Goal: Task Accomplishment & Management: Manage account settings

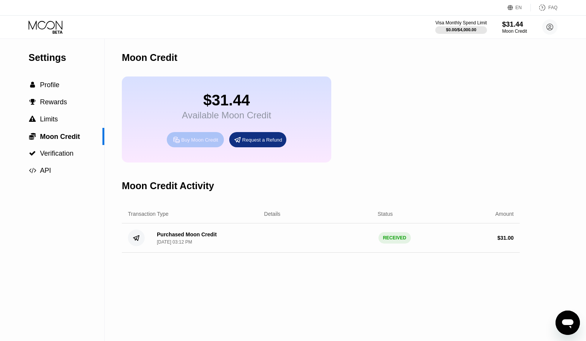
click at [205, 144] on div "Buy Moon Credit" at bounding box center [195, 139] width 57 height 15
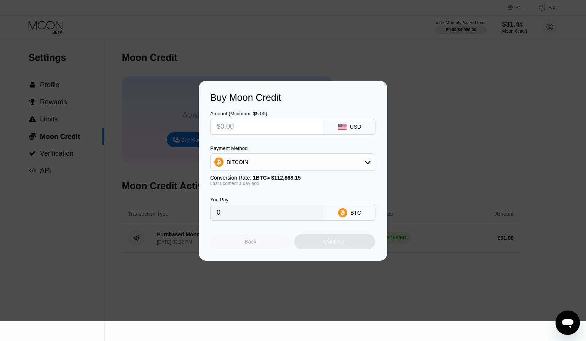
click at [249, 241] on div "Back" at bounding box center [251, 242] width 12 height 6
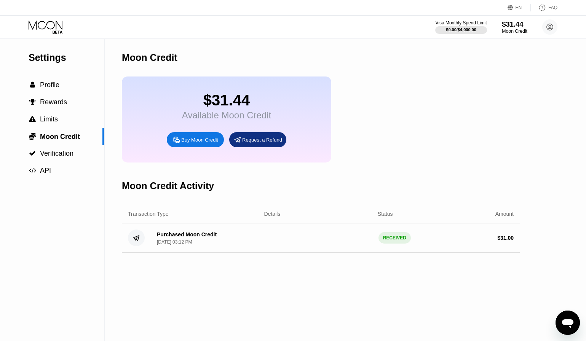
click at [514, 29] on div "Moon Credit" at bounding box center [515, 31] width 26 height 5
click at [48, 85] on span "Profile" at bounding box center [49, 85] width 19 height 8
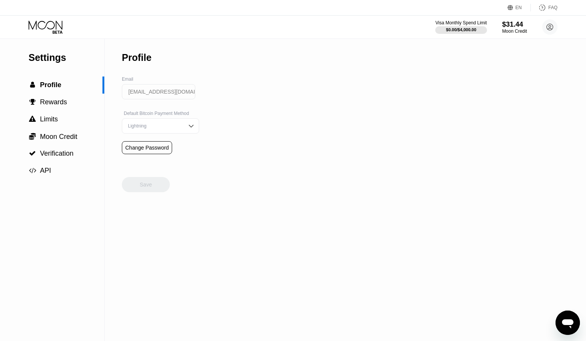
click at [45, 23] on icon at bounding box center [46, 27] width 35 height 13
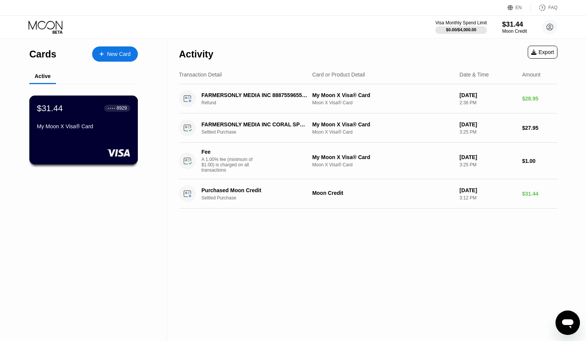
click at [77, 127] on div "My Moon X Visa® Card" at bounding box center [83, 126] width 93 height 6
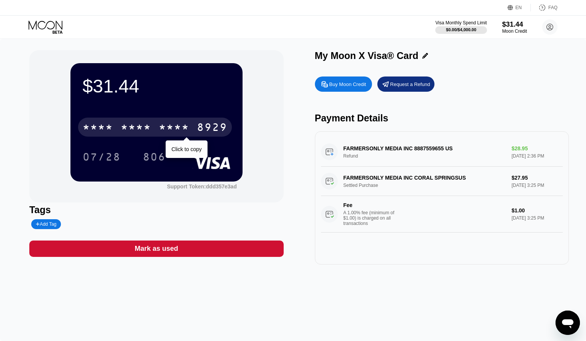
click at [210, 131] on div "8929" at bounding box center [212, 128] width 30 height 12
